Goal: Transaction & Acquisition: Obtain resource

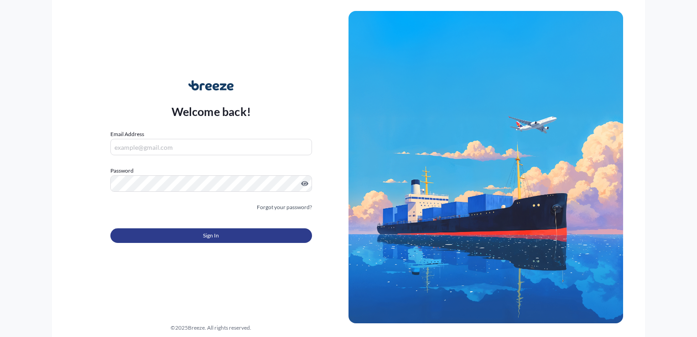
type input "[EMAIL_ADDRESS][DOMAIN_NAME]"
click at [224, 237] on button "Sign In" at bounding box center [211, 235] width 202 height 15
click at [173, 234] on button "Sign In" at bounding box center [211, 235] width 202 height 15
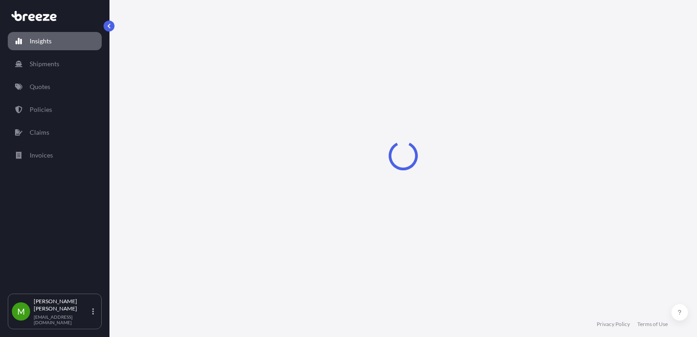
select select "2025"
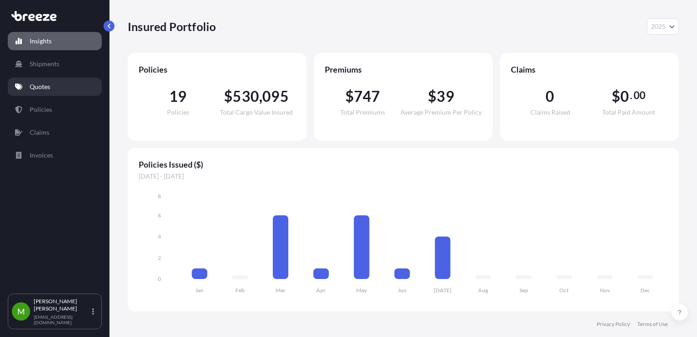
click at [46, 91] on link "Quotes" at bounding box center [55, 87] width 94 height 18
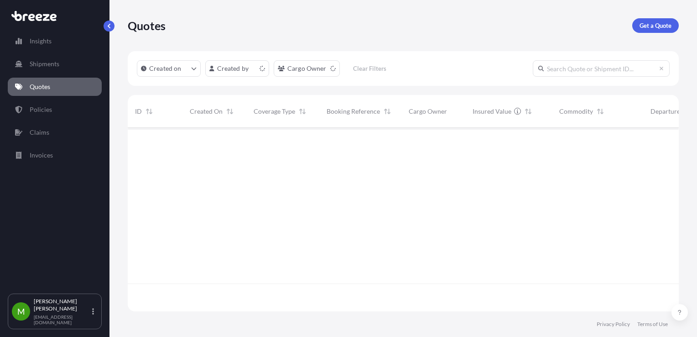
scroll to position [181, 544]
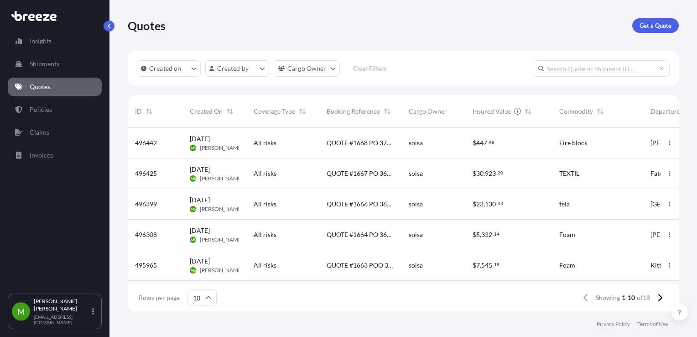
click at [347, 202] on span "QUOTE #1666 PO 36412" at bounding box center [360, 203] width 67 height 9
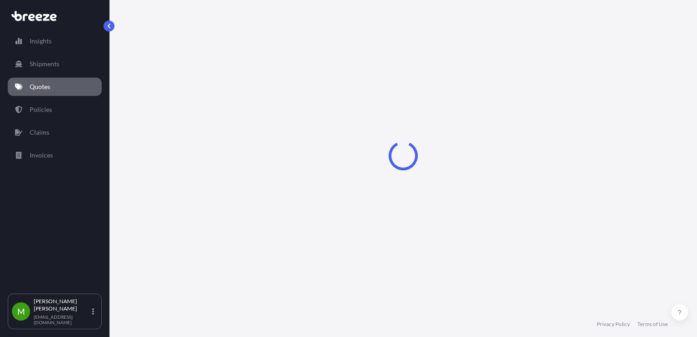
select select "Road"
select select "1"
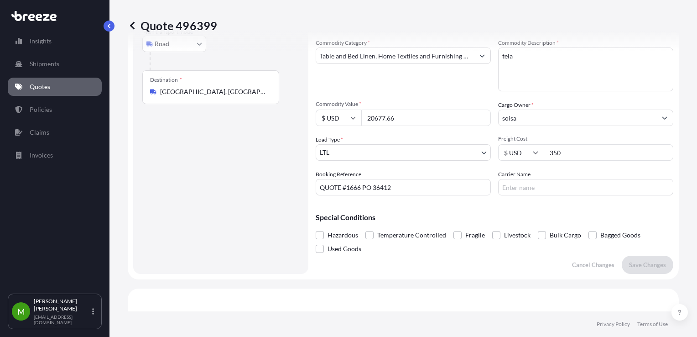
scroll to position [98, 0]
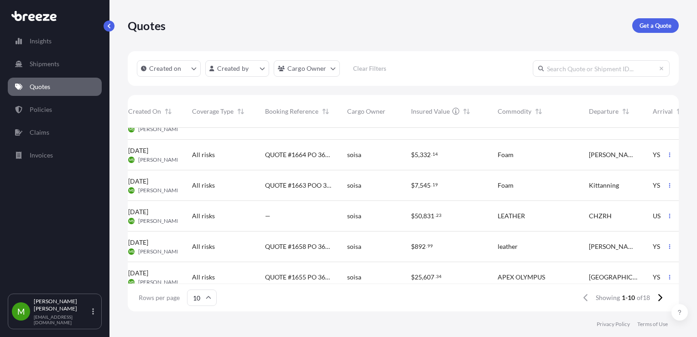
scroll to position [79, 62]
click at [655, 24] on p "Get a Quote" at bounding box center [655, 25] width 32 height 9
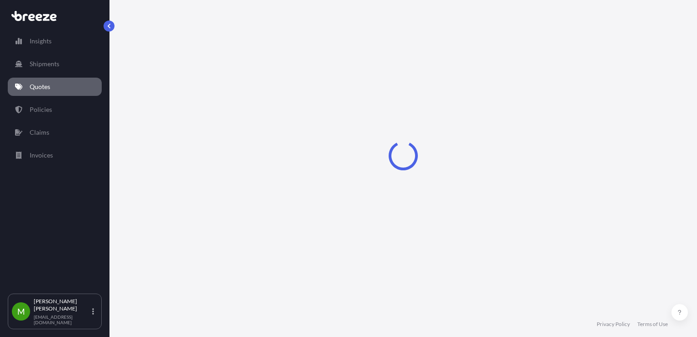
select select "Sea"
select select "1"
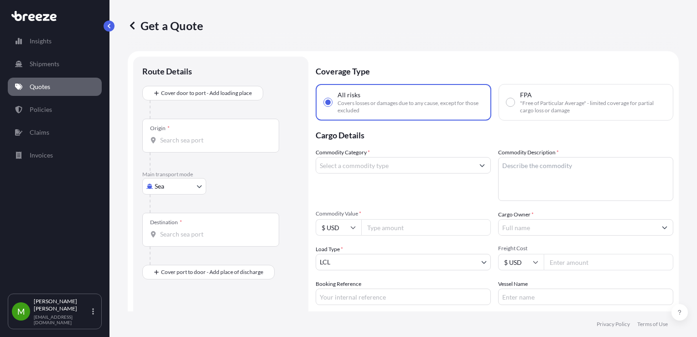
scroll to position [15, 0]
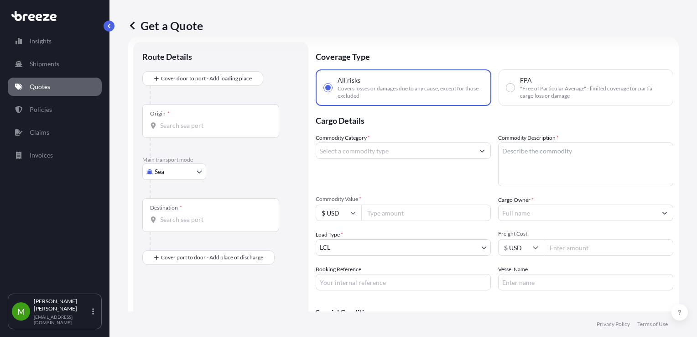
click at [208, 225] on div "Destination *" at bounding box center [210, 215] width 137 height 34
click at [208, 224] on input "Destination *" at bounding box center [214, 219] width 108 height 9
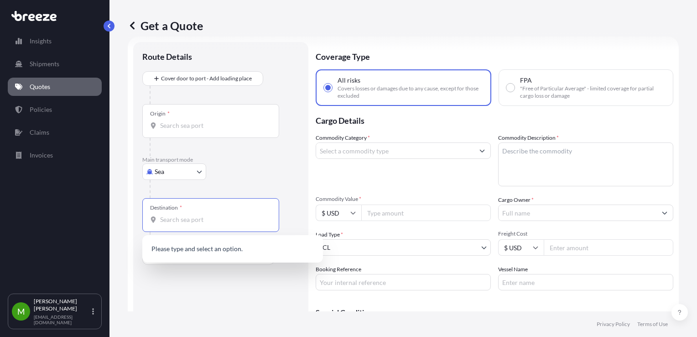
click at [188, 174] on body "0 options available. Insights Shipments Quotes Policies Claims Invoices M [PERS…" at bounding box center [348, 168] width 697 height 337
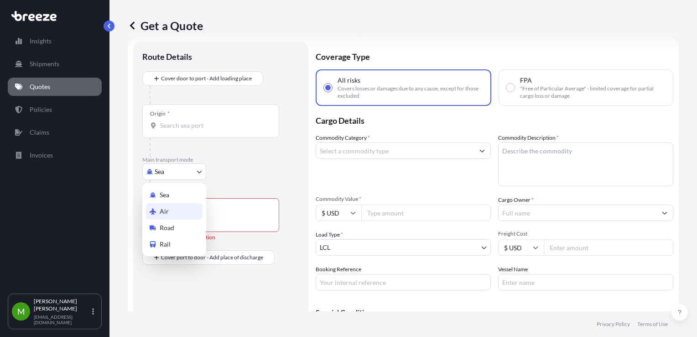
click at [175, 215] on div "Air" at bounding box center [174, 211] width 57 height 16
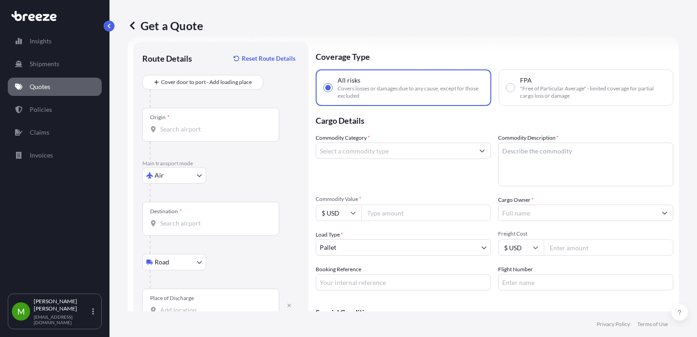
click at [197, 300] on div "Place of Discharge" at bounding box center [210, 305] width 137 height 34
click at [197, 305] on input "Place of Discharge" at bounding box center [214, 309] width 108 height 9
paste input "LE10 3EL"
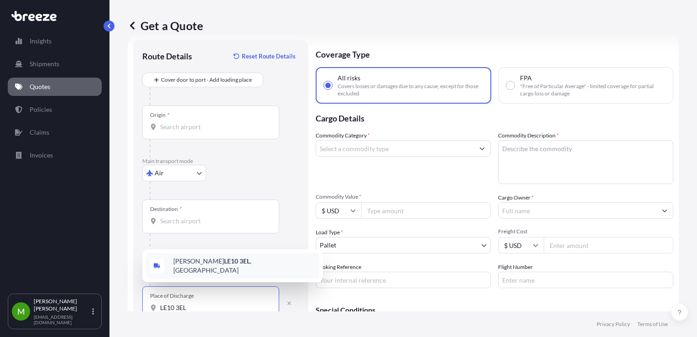
click at [191, 271] on span "Hinckley LE10 3EL , [GEOGRAPHIC_DATA]" at bounding box center [244, 265] width 142 height 18
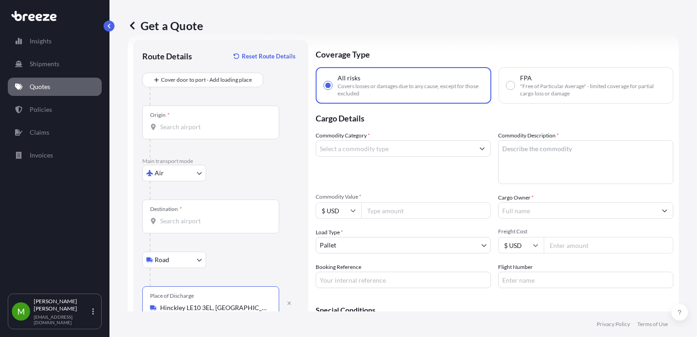
type input "Hinckley LE10 3EL, [GEOGRAPHIC_DATA]"
click at [182, 229] on div "Destination *" at bounding box center [210, 216] width 137 height 34
click at [182, 225] on input "Destination *" at bounding box center [214, 220] width 108 height 9
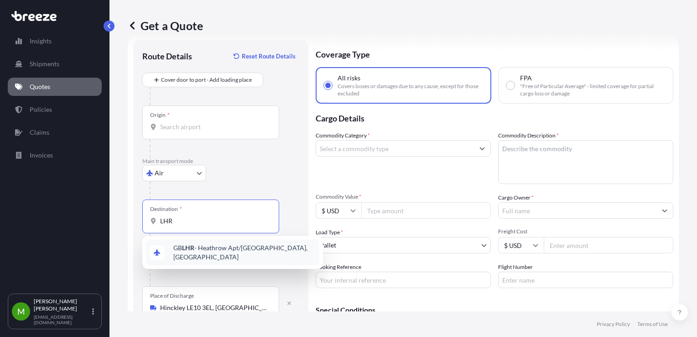
type input "LHR"
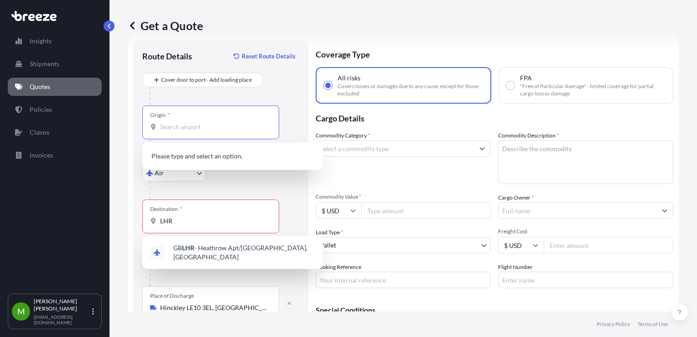
click at [215, 123] on input "Origin *" at bounding box center [214, 126] width 108 height 9
paste input "LE10 3EL"
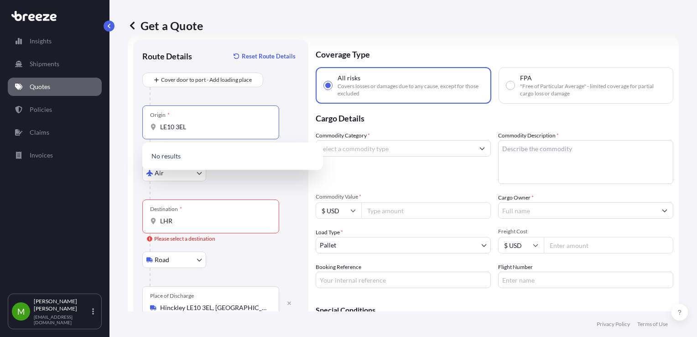
type input "LE10 3EL"
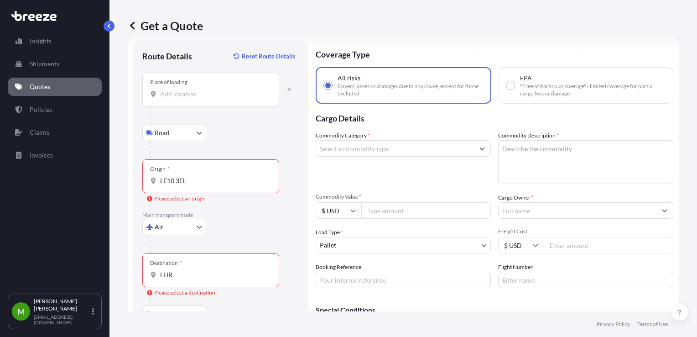
click at [198, 87] on div "Place of loading" at bounding box center [210, 90] width 137 height 34
click at [198, 89] on input "Place of loading" at bounding box center [214, 93] width 108 height 9
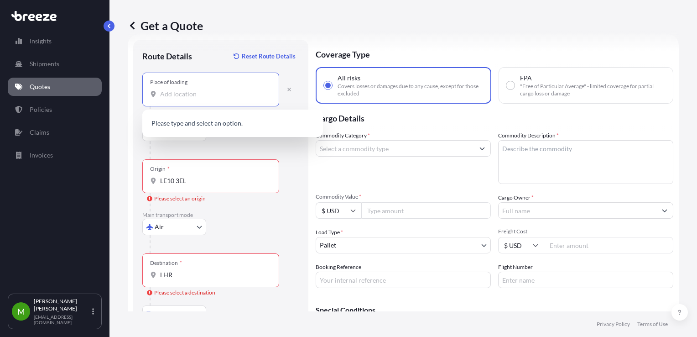
paste input "LE10 3EL"
type input "LE10 3EL"
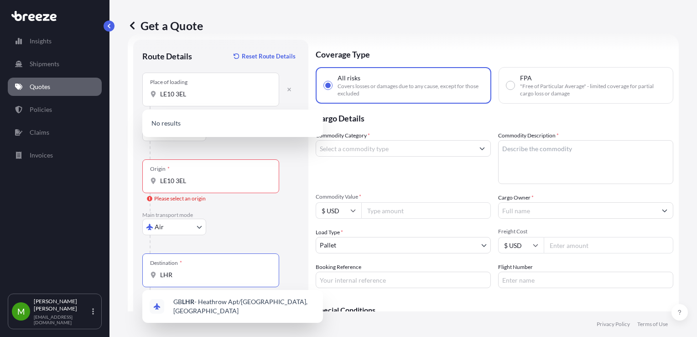
click at [191, 276] on input "LHR" at bounding box center [214, 274] width 108 height 9
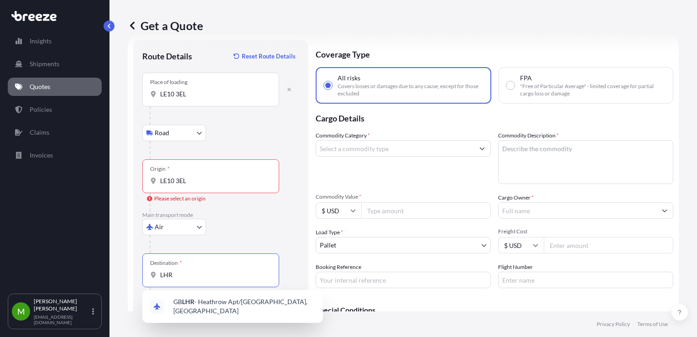
drag, startPoint x: 191, startPoint y: 276, endPoint x: 143, endPoint y: 276, distance: 47.9
click at [143, 276] on div "Destination * LHR" at bounding box center [210, 270] width 137 height 34
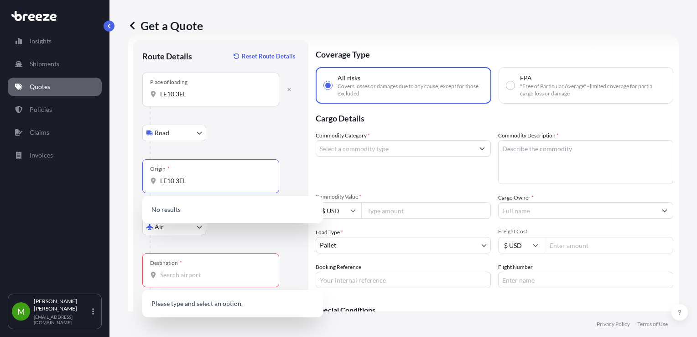
drag, startPoint x: 192, startPoint y: 183, endPoint x: 146, endPoint y: 179, distance: 46.3
click at [146, 179] on div "Origin * LE10 3EL" at bounding box center [210, 176] width 137 height 34
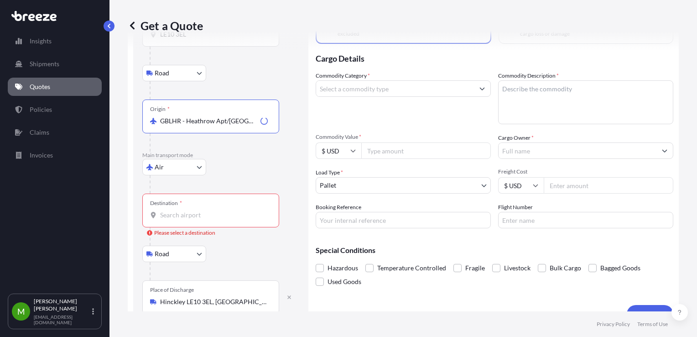
scroll to position [77, 0]
type input "GBLHR - Heathrow Apt/[GEOGRAPHIC_DATA], [GEOGRAPHIC_DATA]"
click at [182, 214] on input "Destination * Please select a destination" at bounding box center [214, 214] width 108 height 9
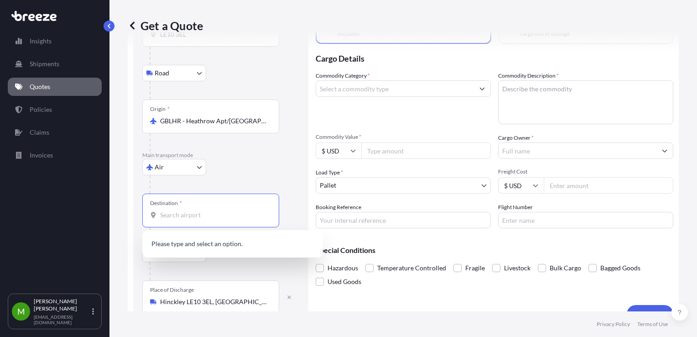
click at [182, 214] on input "Destination * Please select a destination" at bounding box center [214, 214] width 108 height 9
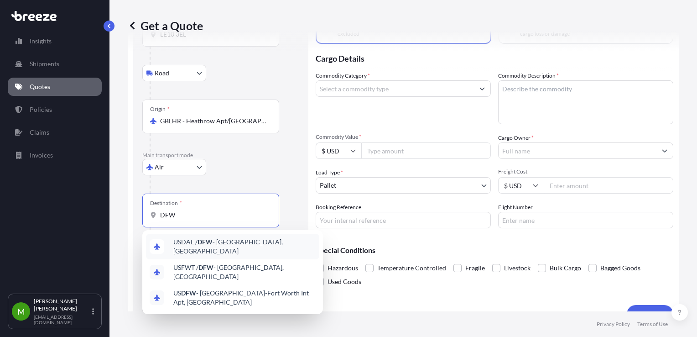
click at [189, 241] on span "USDAL / DFW - [GEOGRAPHIC_DATA], [GEOGRAPHIC_DATA]" at bounding box center [244, 246] width 142 height 18
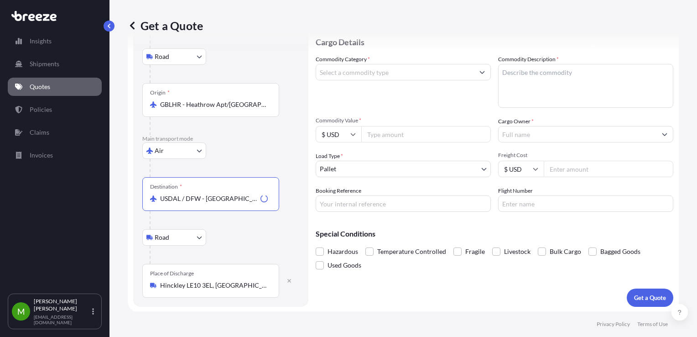
scroll to position [93, 0]
click at [218, 195] on input "USDAL / DFW - [GEOGRAPHIC_DATA], [GEOGRAPHIC_DATA]" at bounding box center [214, 198] width 108 height 9
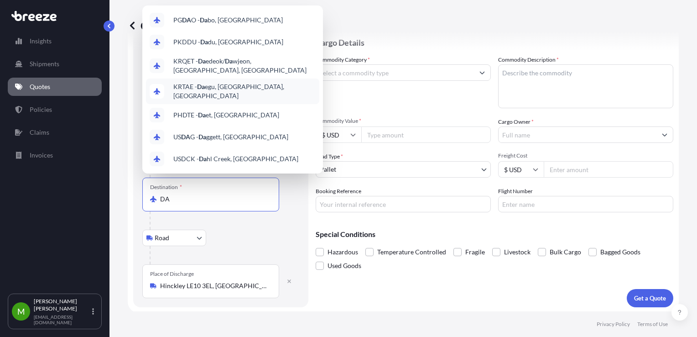
scroll to position [58, 0]
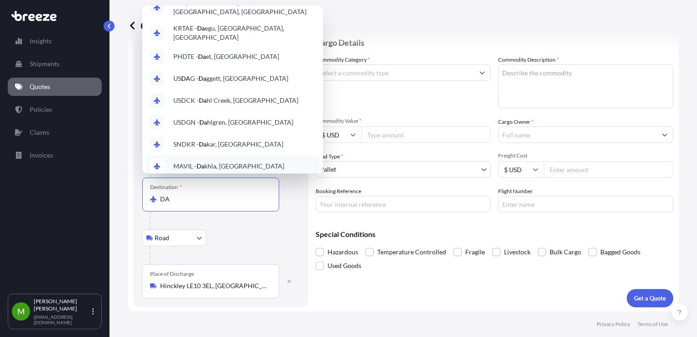
click at [186, 198] on input "DA" at bounding box center [214, 198] width 108 height 9
type input "D"
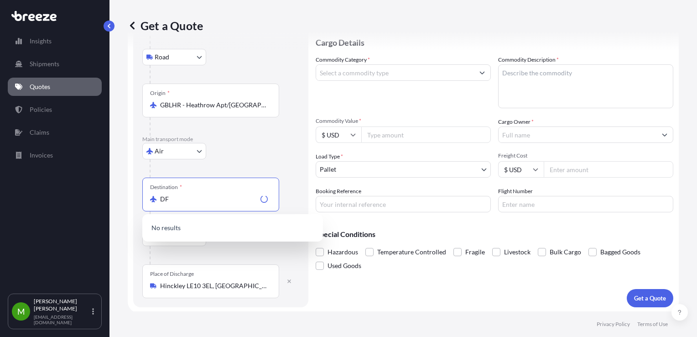
scroll to position [0, 0]
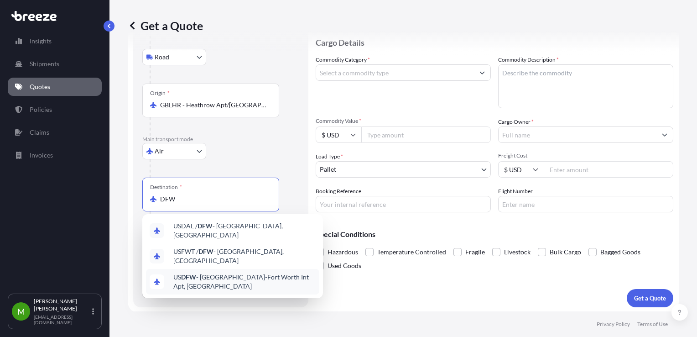
click at [222, 272] on span "US DFW - [GEOGRAPHIC_DATA]-[GEOGRAPHIC_DATA] Int Apt, [GEOGRAPHIC_DATA]" at bounding box center [244, 281] width 142 height 18
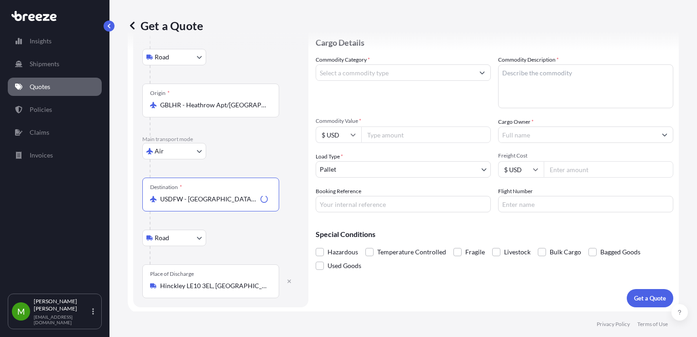
type input "USDFW - [GEOGRAPHIC_DATA]-[GEOGRAPHIC_DATA], [GEOGRAPHIC_DATA]"
click at [202, 285] on input "Hinckley LE10 3EL, [GEOGRAPHIC_DATA]" at bounding box center [214, 285] width 108 height 9
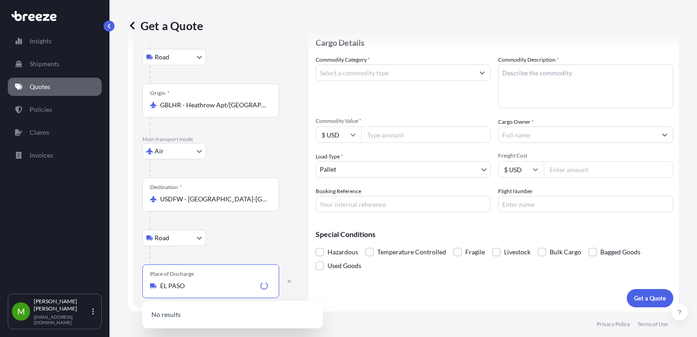
scroll to position [93, 0]
drag, startPoint x: 233, startPoint y: 287, endPoint x: 163, endPoint y: 284, distance: 69.8
click at [163, 284] on input "Hinckley LE10 3EL, [GEOGRAPHIC_DATA]" at bounding box center [214, 284] width 108 height 9
type input "H"
paste input "79927"
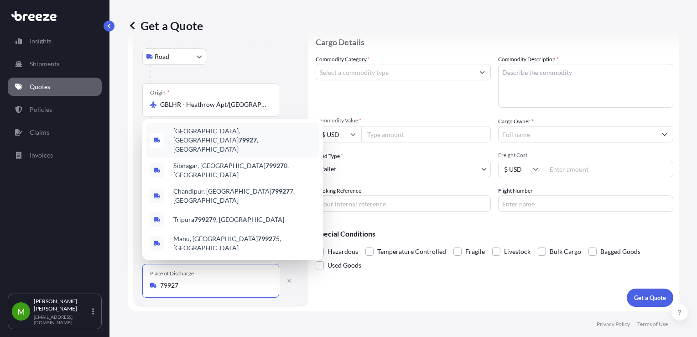
click at [210, 154] on span "[GEOGRAPHIC_DATA] , [GEOGRAPHIC_DATA]" at bounding box center [244, 139] width 142 height 27
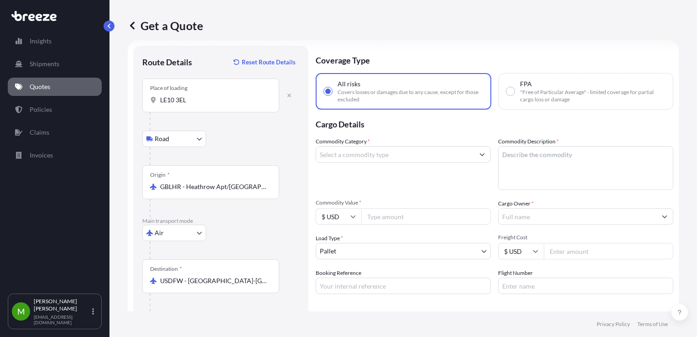
scroll to position [11, 0]
type input "[GEOGRAPHIC_DATA], [GEOGRAPHIC_DATA]"
click at [201, 101] on input "LE10 3EL" at bounding box center [214, 99] width 108 height 9
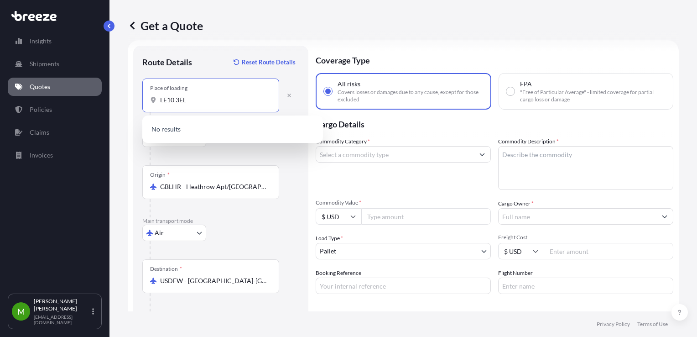
click at [180, 101] on input "LE10 3EL" at bounding box center [214, 99] width 108 height 9
click at [196, 124] on div "Hinckley LE10 3EL, [GEOGRAPHIC_DATA]" at bounding box center [232, 130] width 173 height 22
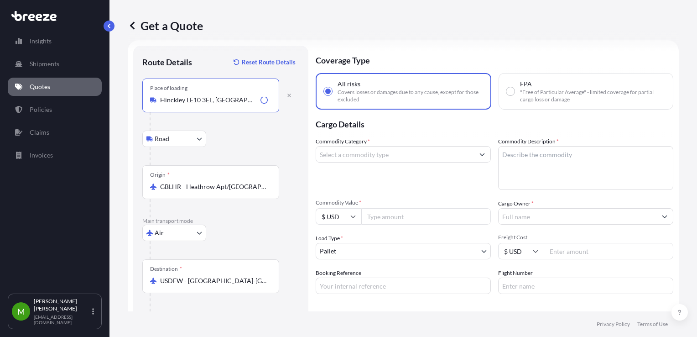
type input "Hinckley LE10 3EL, [GEOGRAPHIC_DATA]"
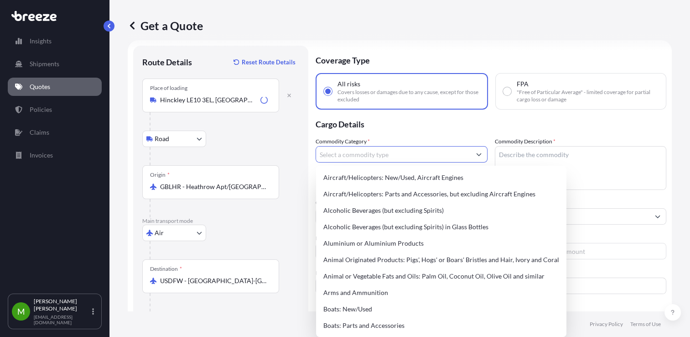
click at [365, 148] on input "Commodity Category *" at bounding box center [393, 154] width 155 height 16
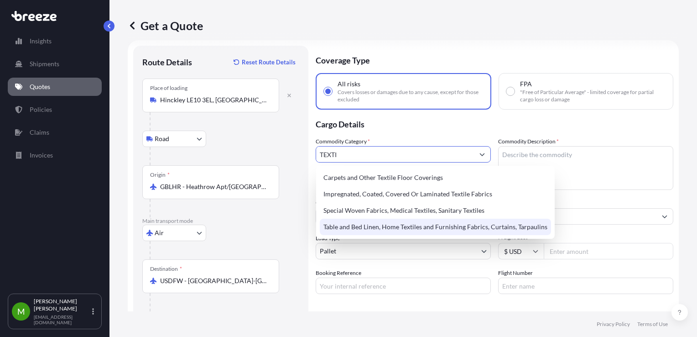
click at [379, 220] on div "Table and Bed Linen, Home Textiles and Furnishing Fabrics, Curtains, Tarpaulins" at bounding box center [435, 226] width 231 height 16
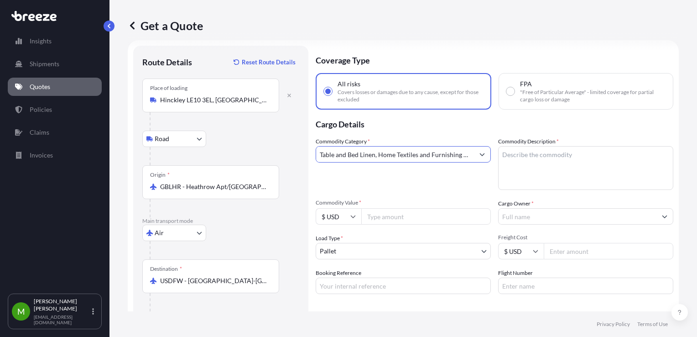
type input "Table and Bed Linen, Home Textiles and Furnishing Fabrics, Curtains, Tarpaulins"
click at [525, 176] on textarea "Commodity Description *" at bounding box center [585, 168] width 175 height 44
type textarea "G"
type textarea "FABRIC"
click at [560, 215] on input "Cargo Owner *" at bounding box center [577, 216] width 158 height 16
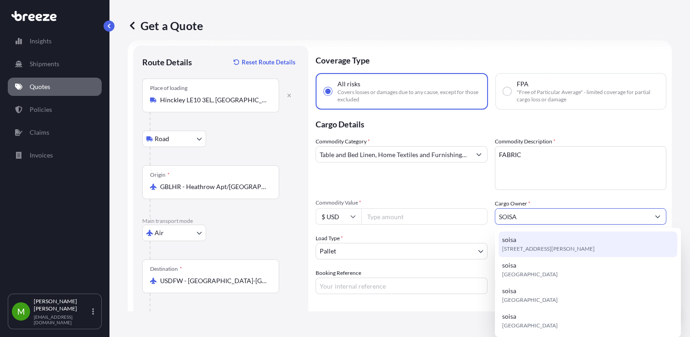
click at [561, 240] on div "soisa [STREET_ADDRESS][PERSON_NAME]" at bounding box center [587, 244] width 179 height 26
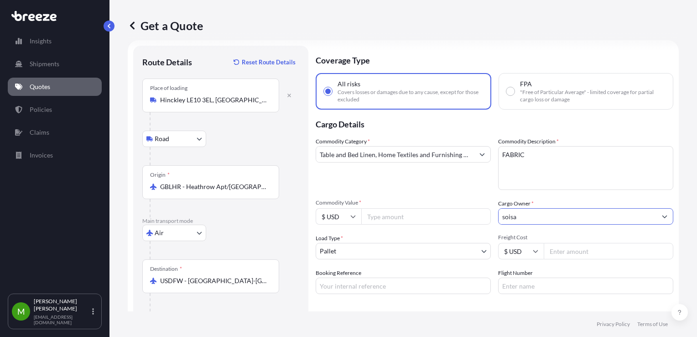
type input "soisa"
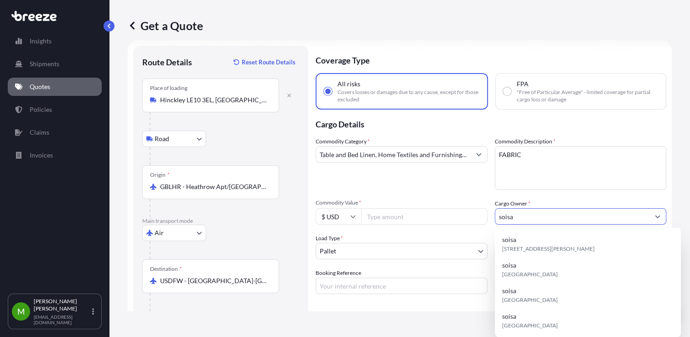
click at [376, 215] on input "Commodity Value *" at bounding box center [424, 216] width 126 height 16
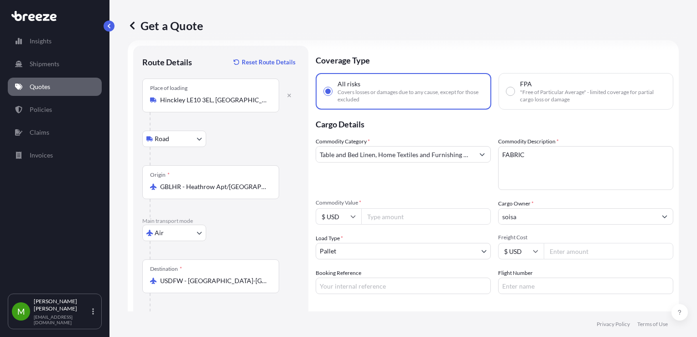
click at [378, 285] on input "Booking Reference" at bounding box center [403, 285] width 175 height 16
paste input "QUOTE #1660 PO 36902"
type input "QUOTE #1660 PO 36902"
click at [559, 249] on input "Freight Cost" at bounding box center [609, 251] width 130 height 16
type input "2605"
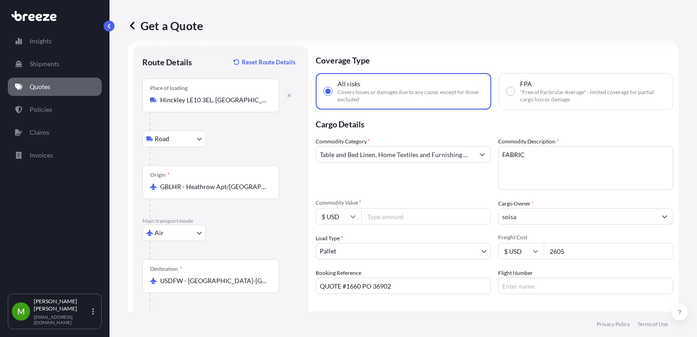
click at [402, 220] on input "Commodity Value *" at bounding box center [426, 216] width 130 height 16
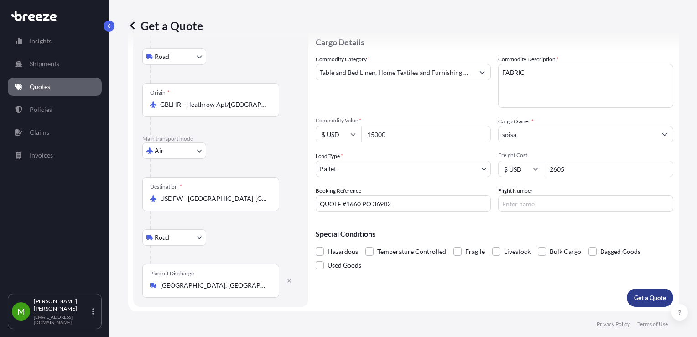
type input "15000"
click at [636, 295] on p "Get a Quote" at bounding box center [650, 297] width 32 height 9
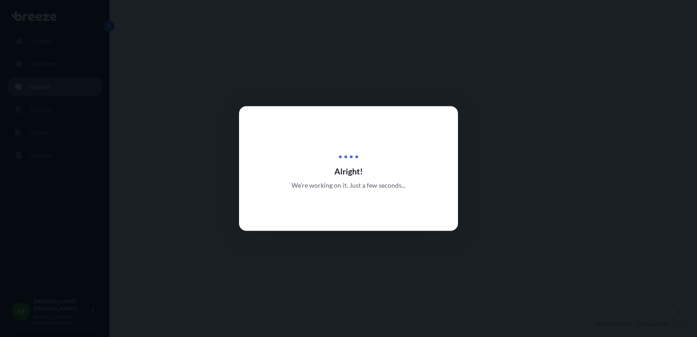
select select "Road"
select select "Air"
select select "Road"
select select "1"
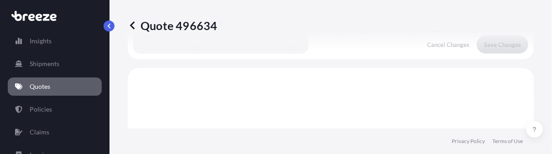
scroll to position [708, 0]
